Goal: Browse casually

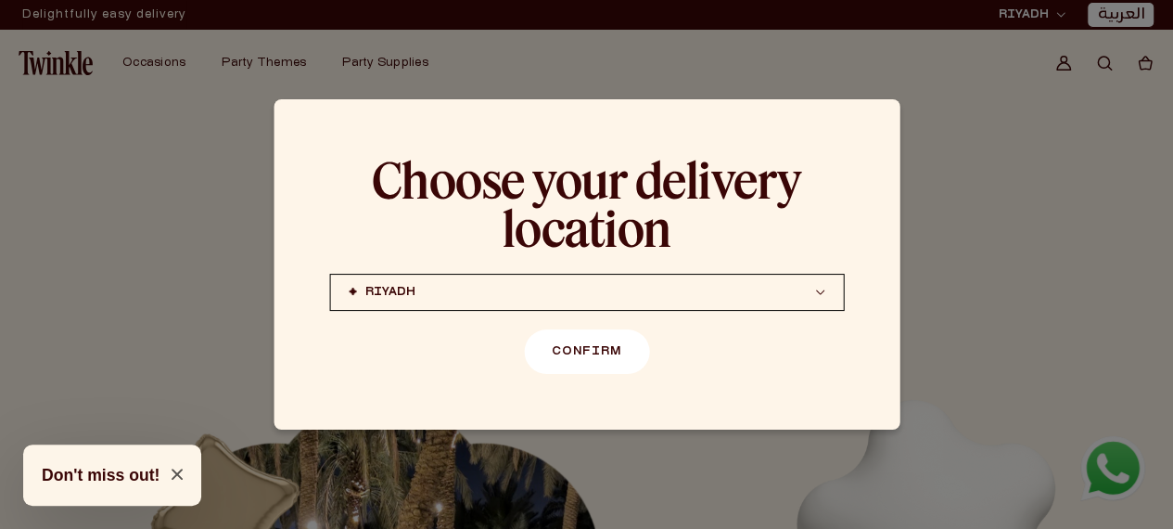
click at [631, 357] on button "Confirm" at bounding box center [586, 351] width 125 height 45
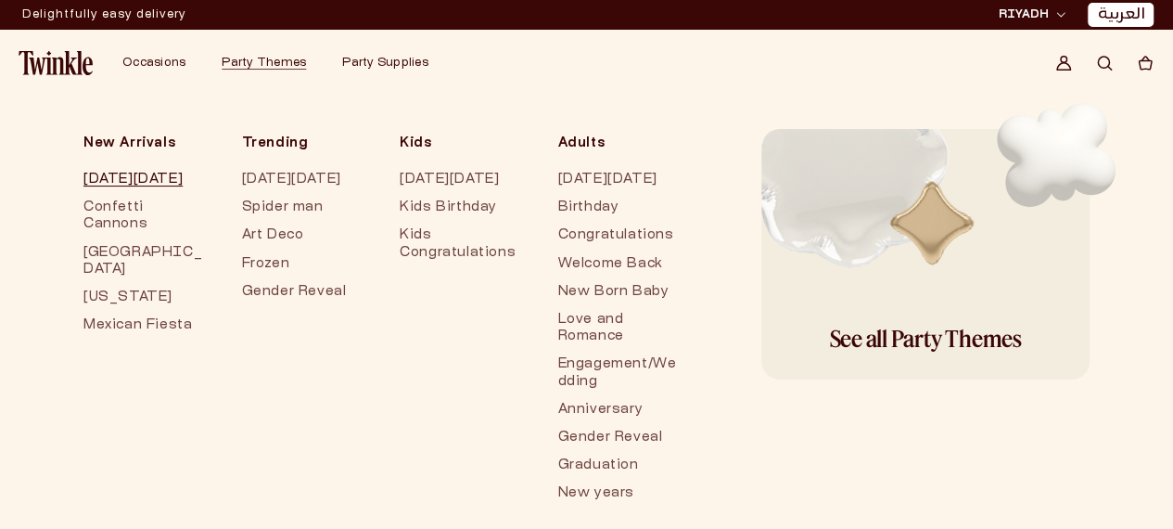
click at [137, 175] on link "[DATE][DATE]" at bounding box center [143, 180] width 121 height 28
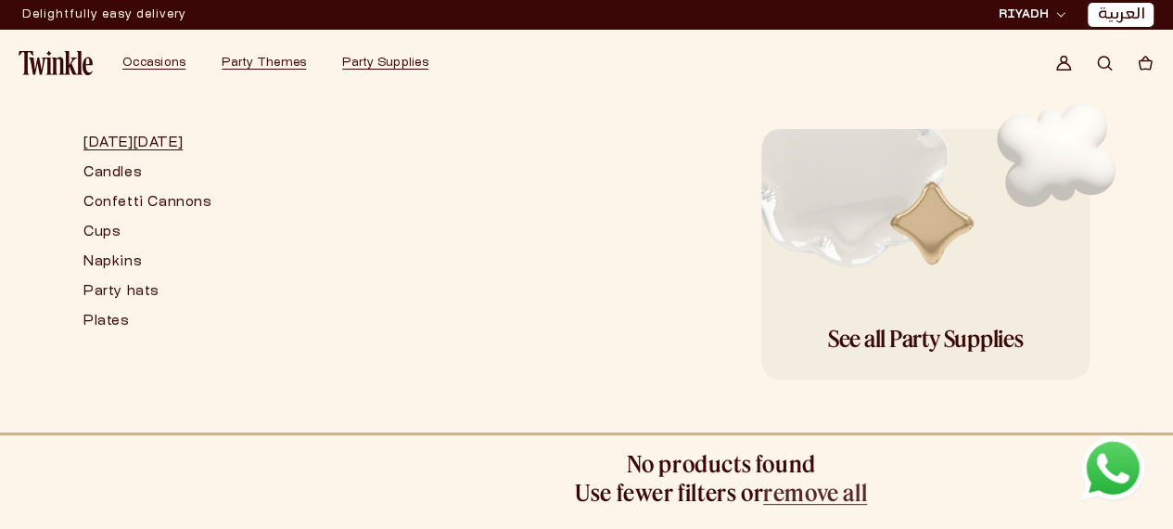
click at [163, 142] on link "[DATE][DATE]" at bounding box center [147, 144] width 129 height 30
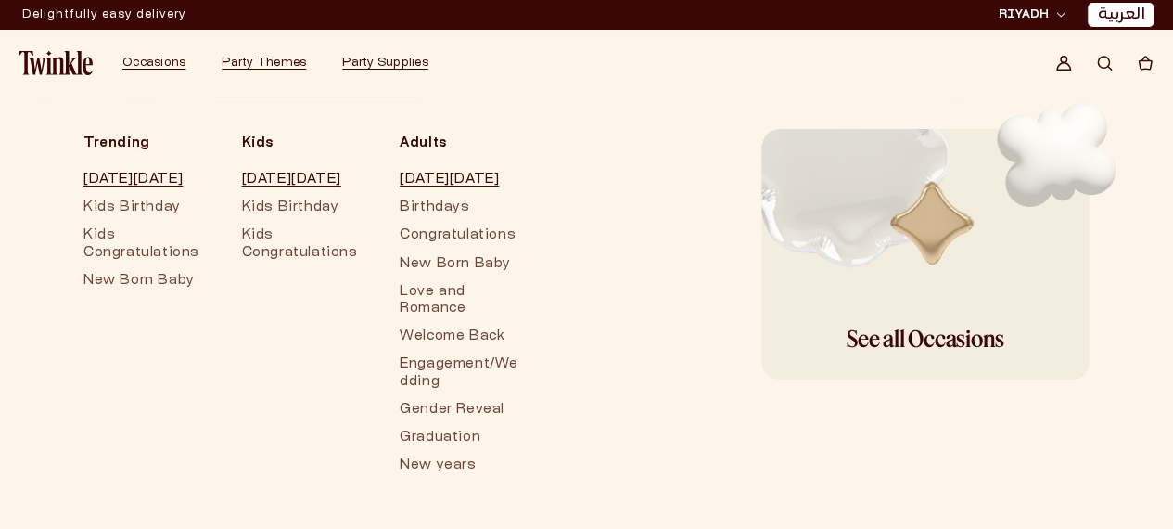
click at [38, 60] on img at bounding box center [56, 63] width 74 height 24
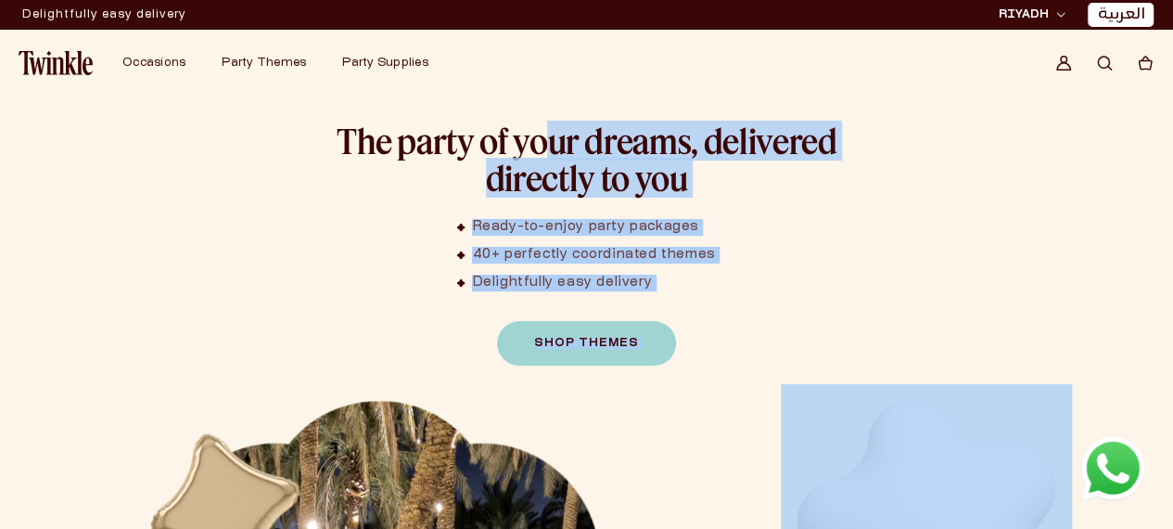
drag, startPoint x: 91, startPoint y: 217, endPoint x: 367, endPoint y: 443, distance: 357.1
click at [367, 443] on div "The party of your dreams, delivered directly to you Ready-to-enjoy party packag…" at bounding box center [586, 536] width 971 height 881
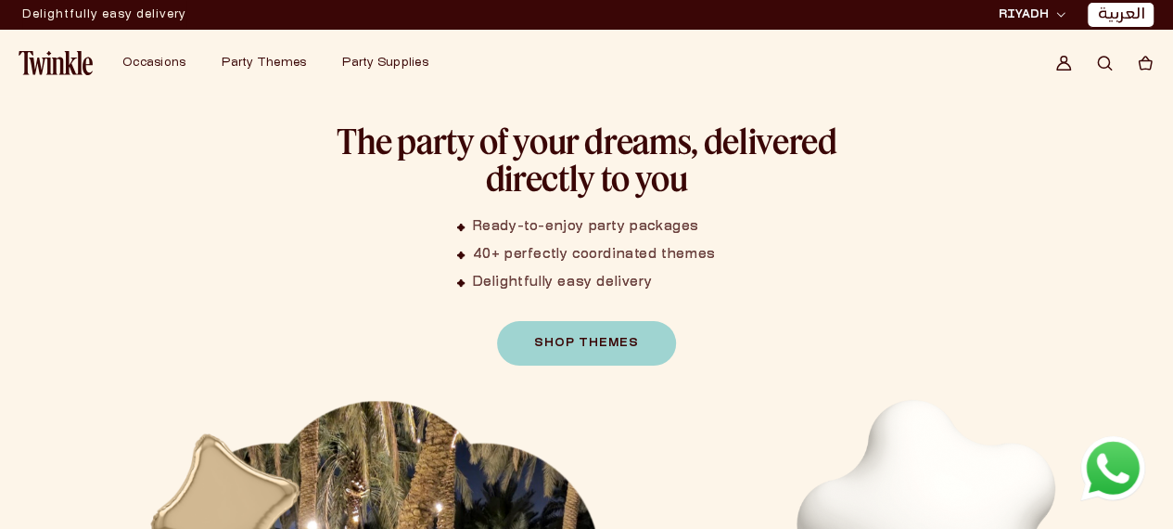
click at [101, 155] on div "The party of your dreams, delivered directly to you Ready-to-enjoy party packag…" at bounding box center [586, 243] width 971 height 243
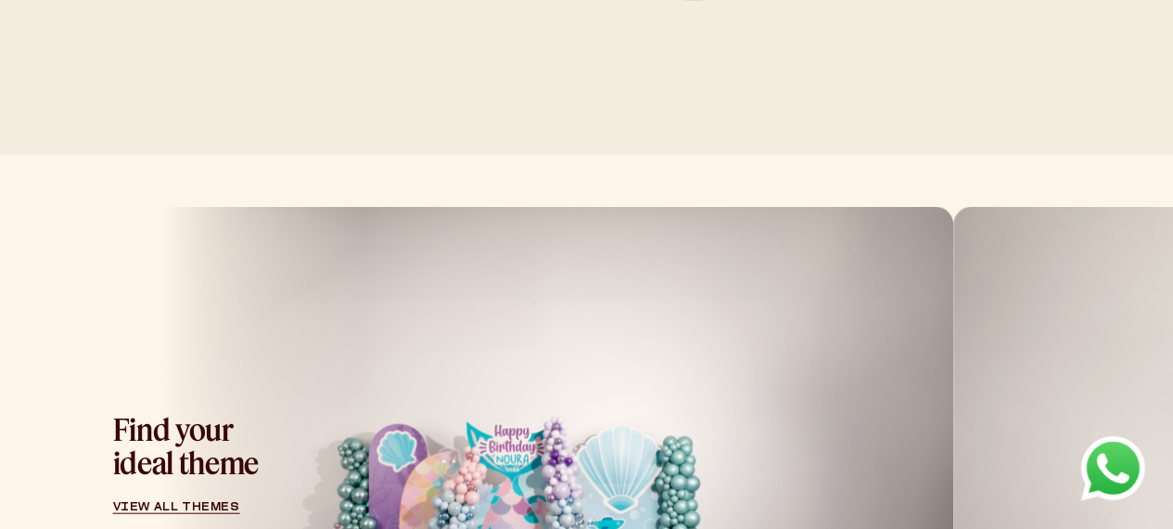
scroll to position [1947, 0]
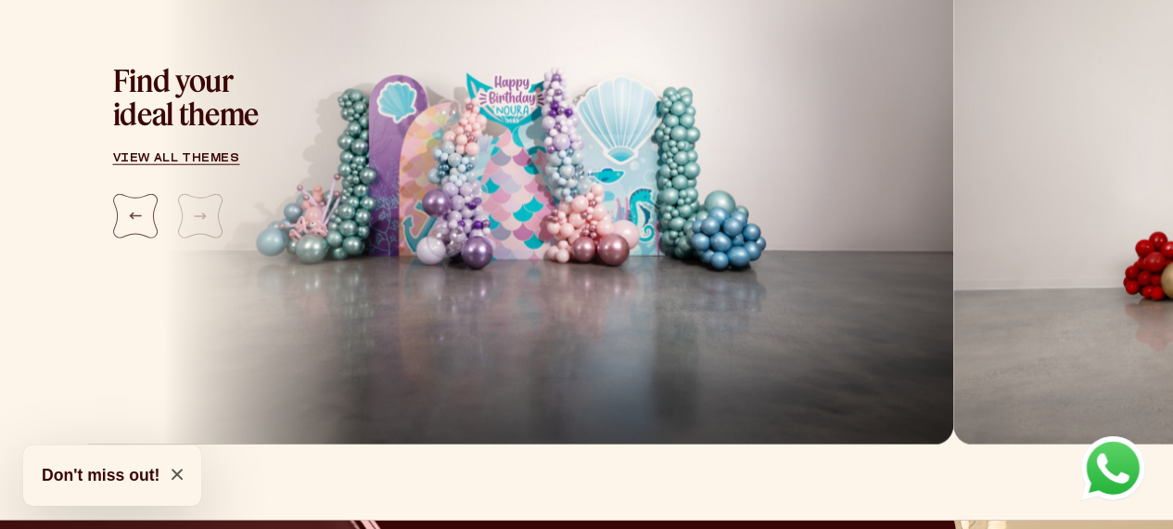
scroll to position [2596, 0]
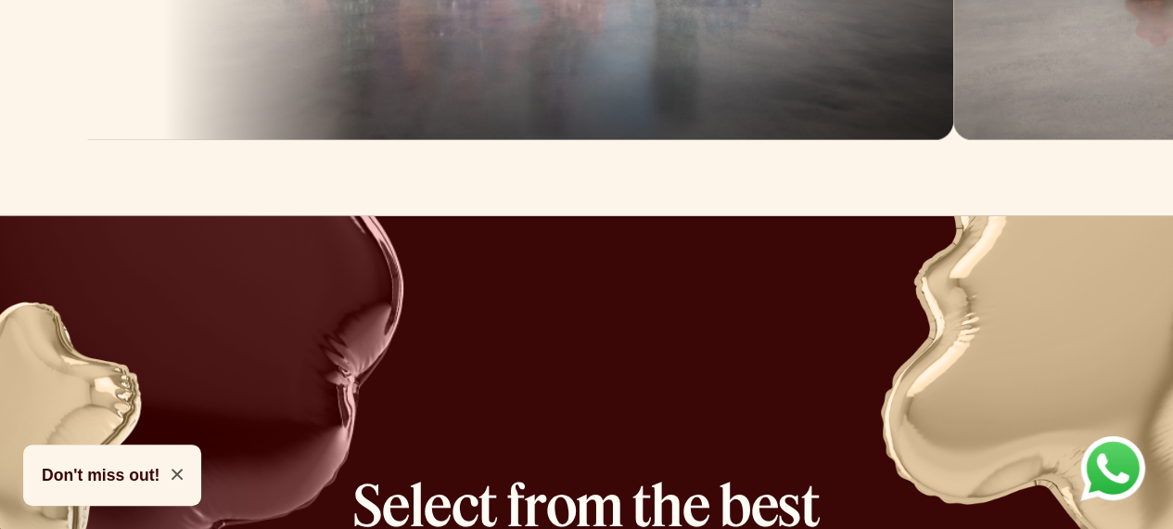
click at [167, 468] on button "Don't miss out!" at bounding box center [112, 474] width 178 height 61
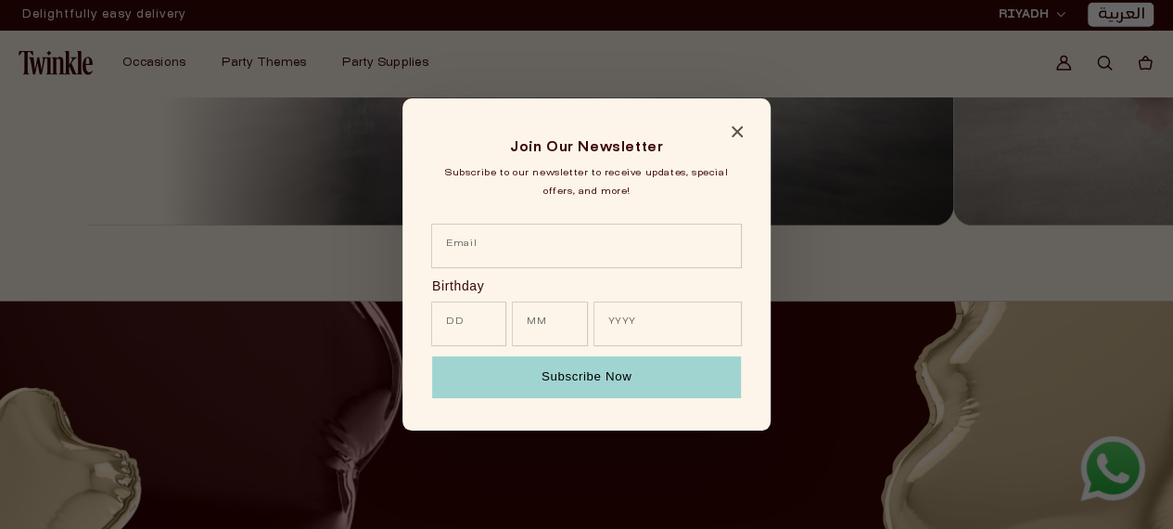
scroll to position [2504, 0]
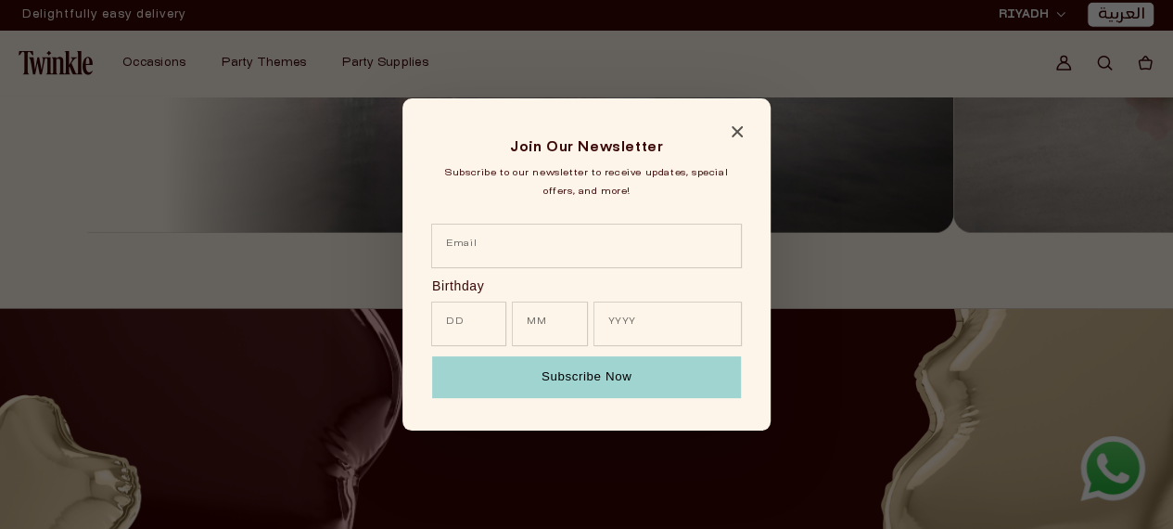
click at [740, 125] on div "Join Our Newsletter Subscribe to our newsletter to receive updates, special off…" at bounding box center [586, 264] width 368 height 332
click at [729, 131] on div "Join Our Newsletter Subscribe to our newsletter to receive updates, special off…" at bounding box center [586, 264] width 368 height 332
click at [738, 133] on icon "Close modal" at bounding box center [737, 131] width 11 height 11
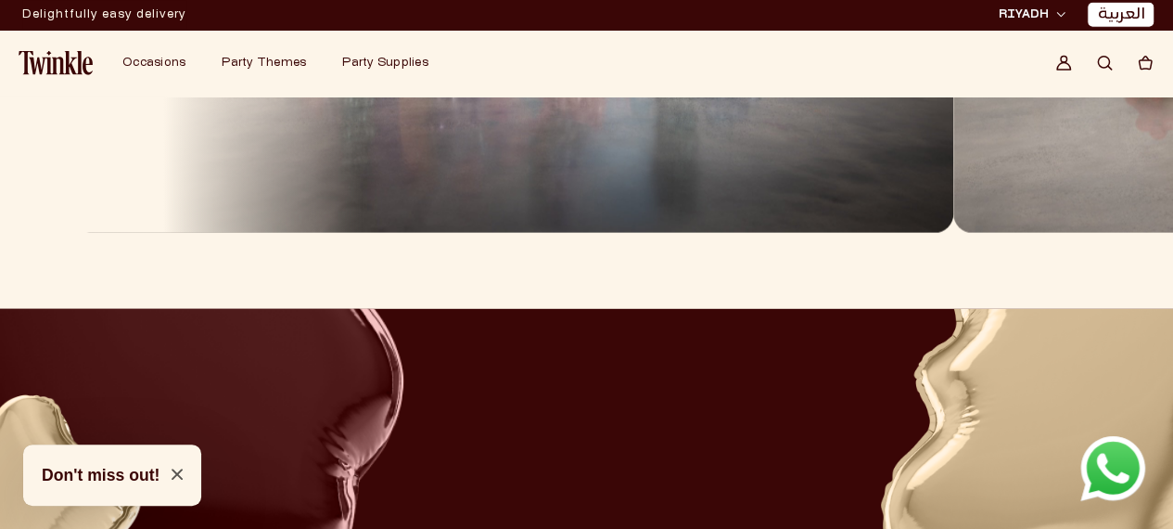
scroll to position [0, 0]
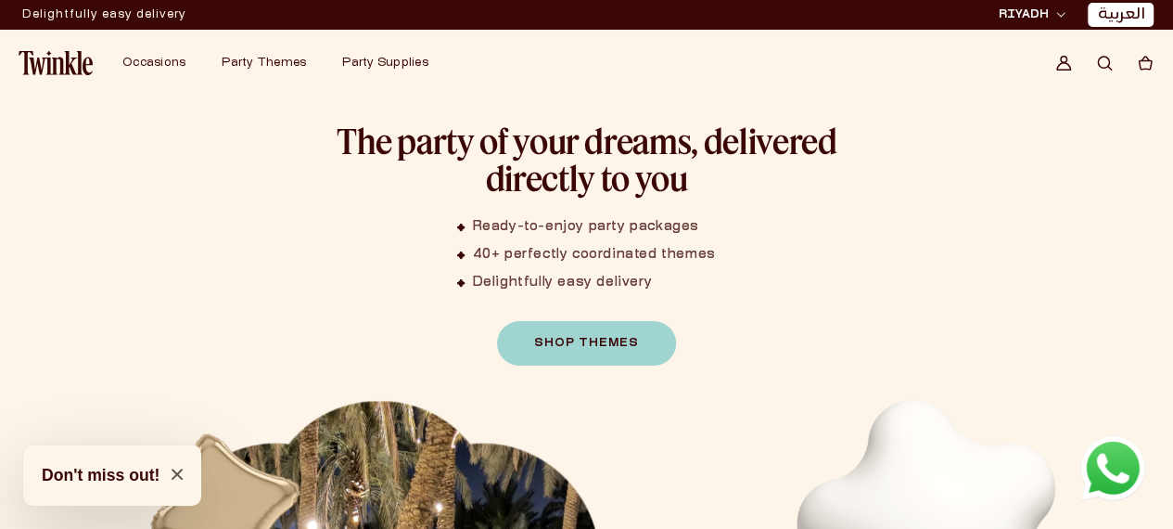
click at [171, 470] on button "Don't miss out!" at bounding box center [112, 474] width 178 height 61
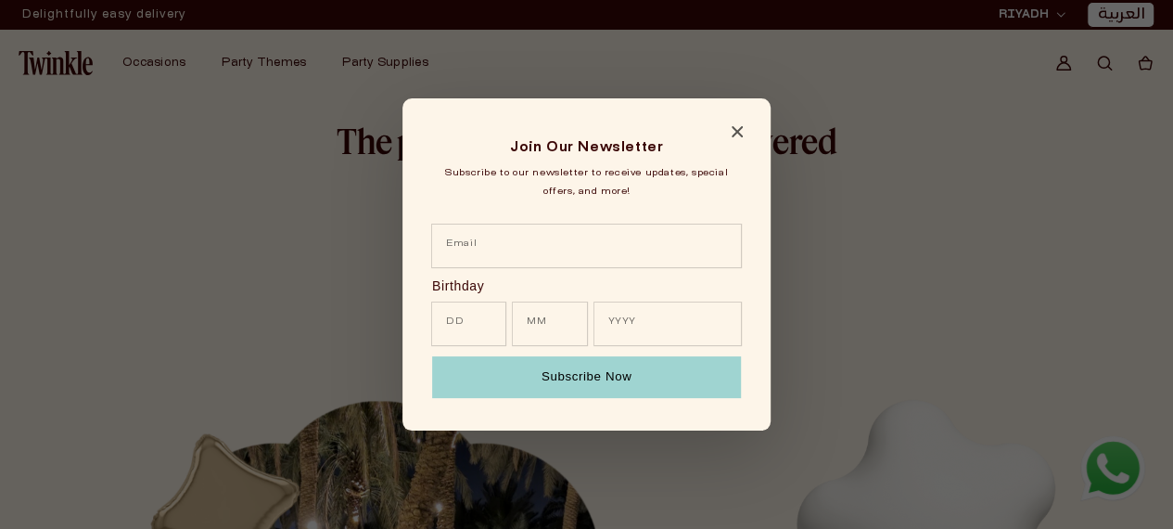
click at [733, 129] on icon "Close modal" at bounding box center [737, 131] width 11 height 11
